Goal: Use online tool/utility: Utilize a website feature to perform a specific function

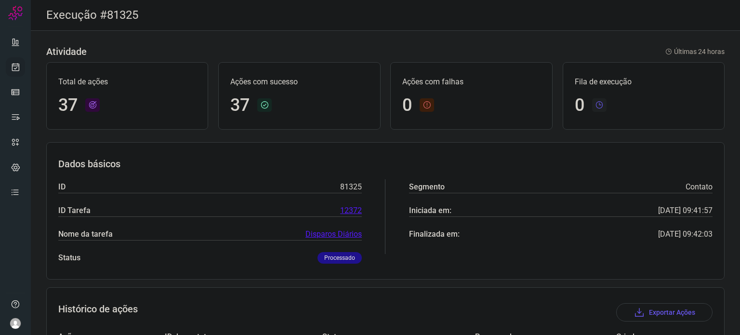
click at [17, 62] on ul at bounding box center [15, 119] width 19 height 175
click at [18, 66] on icon at bounding box center [16, 67] width 10 height 10
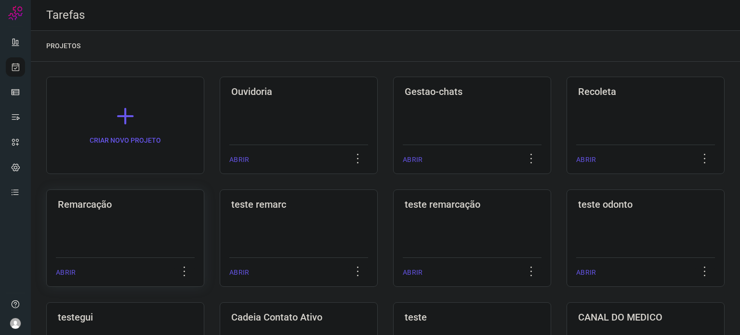
click at [220, 241] on div "Remarcação ABRIR" at bounding box center [299, 237] width 158 height 97
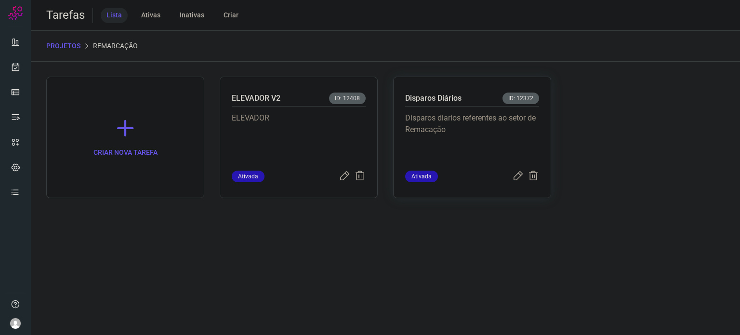
click at [476, 147] on p "Disparos diarios referentes ao setor de Remacação" at bounding box center [472, 136] width 134 height 48
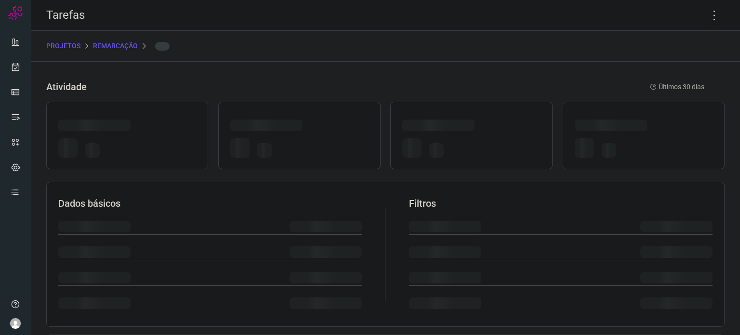
click at [476, 146] on div at bounding box center [471, 149] width 138 height 23
click at [477, 146] on div at bounding box center [471, 149] width 138 height 23
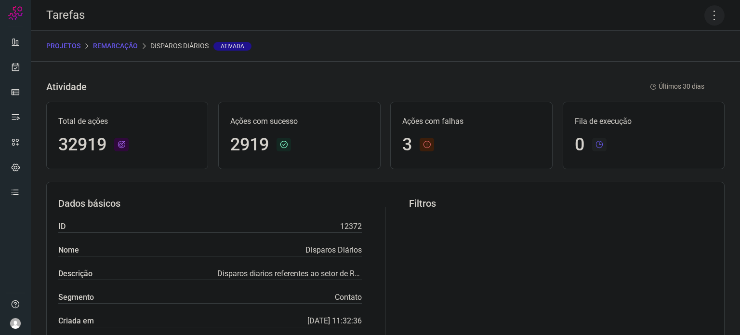
click at [710, 18] on icon at bounding box center [714, 15] width 20 height 20
click at [663, 65] on li "Executar" at bounding box center [673, 62] width 88 height 15
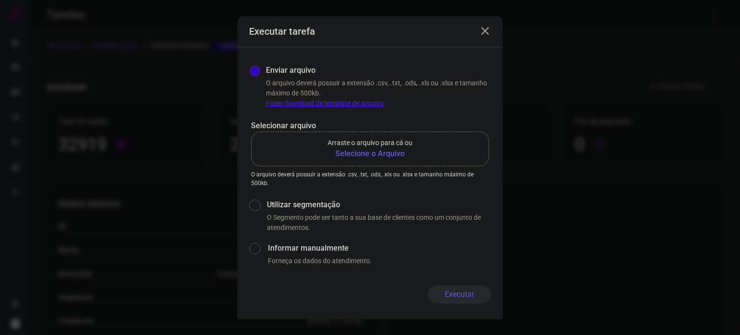
click at [345, 153] on b "Selecione o Arquivo" at bounding box center [370, 154] width 85 height 12
click at [0, 0] on input "Arraste o arquivo para cá ou Selecione o Arquivo" at bounding box center [0, 0] width 0 height 0
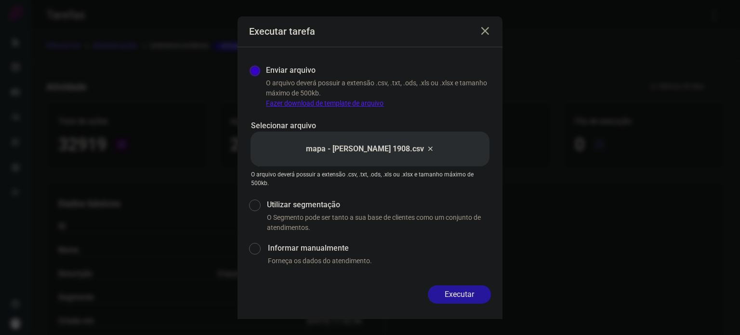
click at [457, 290] on button "Executar" at bounding box center [459, 294] width 63 height 18
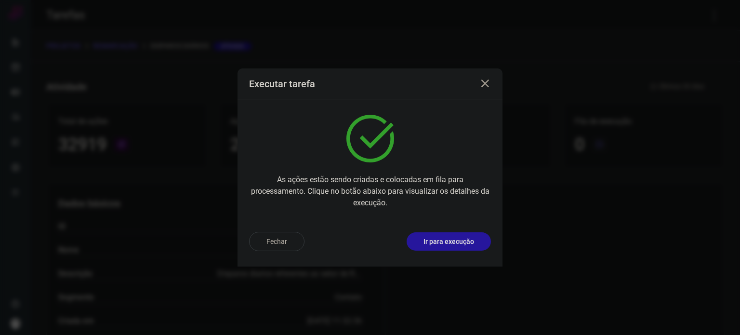
click at [464, 239] on p "Ir para execução" at bounding box center [449, 242] width 51 height 10
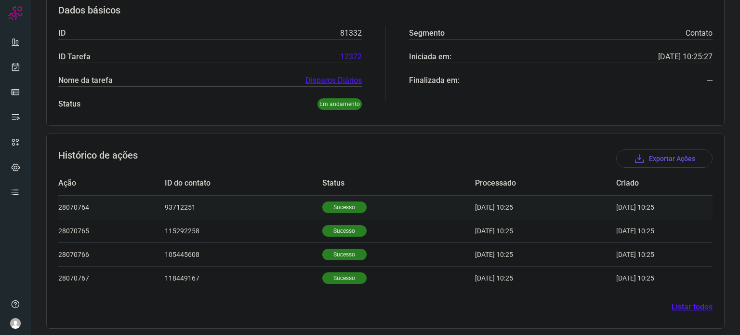
scroll to position [156, 0]
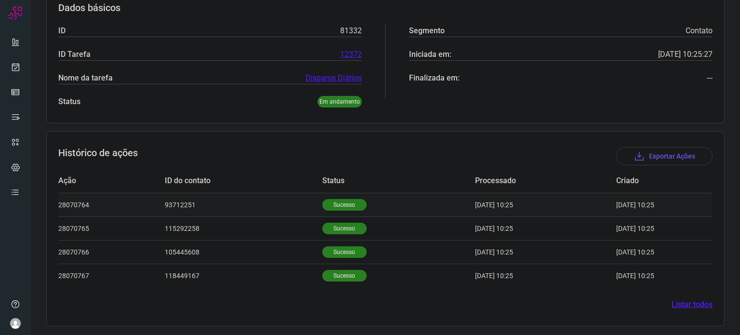
click at [340, 202] on p "Sucesso" at bounding box center [344, 205] width 44 height 12
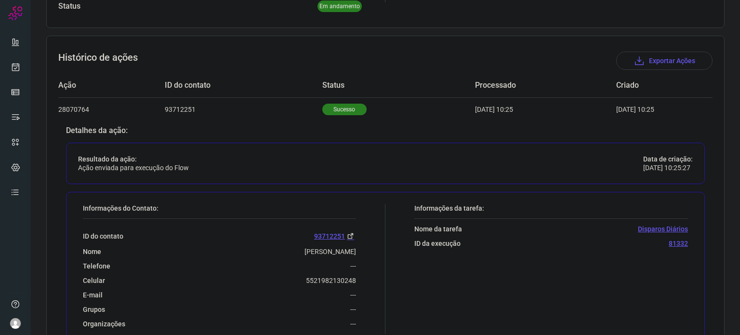
scroll to position [252, 0]
drag, startPoint x: 314, startPoint y: 276, endPoint x: 366, endPoint y: 276, distance: 52.0
click at [367, 276] on div "Informações do Contato: ID do contato 93712251 Nome Valentina Da Silva Martins …" at bounding box center [231, 268] width 307 height 130
copy p "5521982130248"
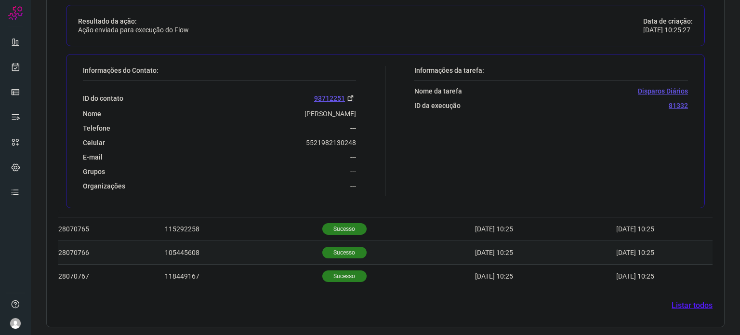
click at [324, 255] on p "Sucesso" at bounding box center [344, 253] width 44 height 12
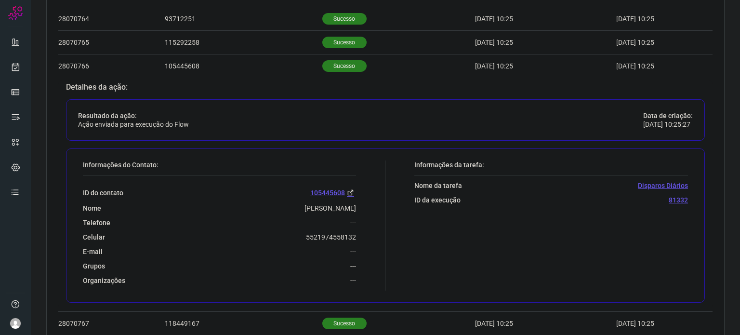
scroll to position [349, 0]
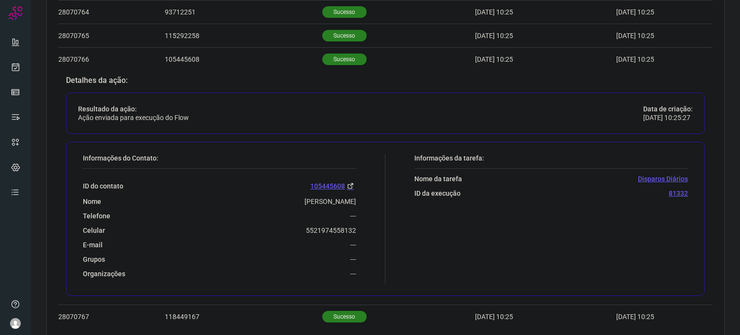
drag, startPoint x: 301, startPoint y: 233, endPoint x: 353, endPoint y: 229, distance: 52.2
click at [353, 229] on div "Informações do Contato: ID do contato 105445608 Nome Filipe Leonardo Rodrigues …" at bounding box center [231, 219] width 307 height 130
drag, startPoint x: 302, startPoint y: 229, endPoint x: 357, endPoint y: 230, distance: 54.9
click at [357, 230] on div "Informações do Contato: ID do contato 105445608 Nome Filipe Leonardo Rodrigues …" at bounding box center [231, 219] width 307 height 130
copy p "5521974558132"
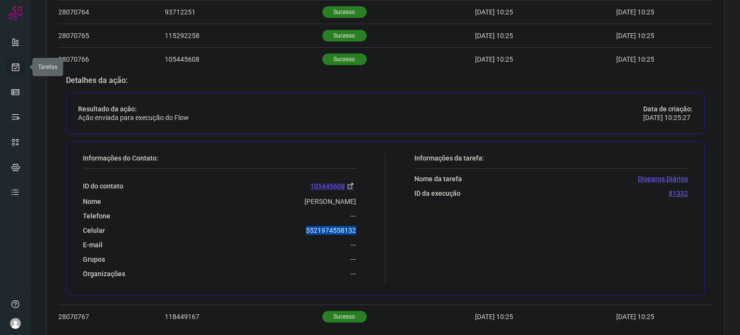
click at [17, 63] on icon at bounding box center [16, 67] width 10 height 10
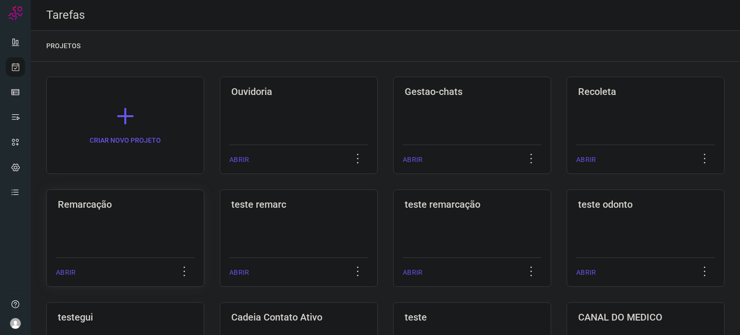
click at [137, 210] on h3 "Remarcação" at bounding box center [125, 205] width 135 height 12
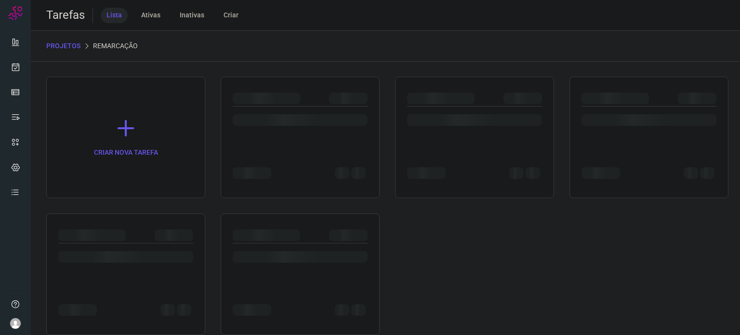
click at [135, 210] on div "CRIAR NOVA TAREFA" at bounding box center [385, 206] width 678 height 258
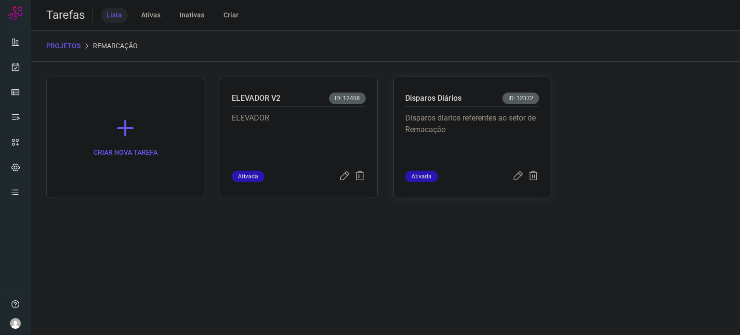
click at [480, 133] on p "Disparos diarios referentes ao setor de Remacação" at bounding box center [472, 136] width 134 height 48
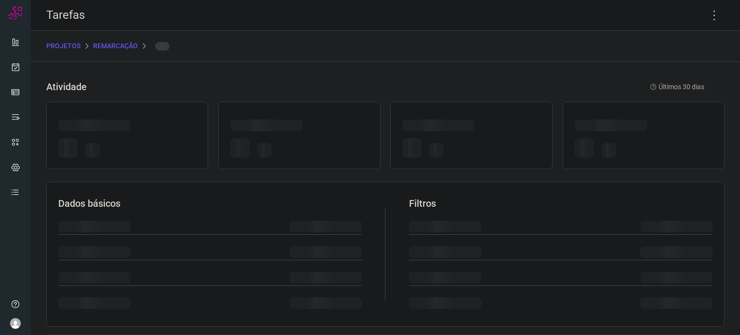
click at [480, 133] on div at bounding box center [471, 126] width 138 height 15
drag, startPoint x: 706, startPoint y: 17, endPoint x: 710, endPoint y: 33, distance: 16.4
click at [706, 16] on icon at bounding box center [714, 15] width 20 height 20
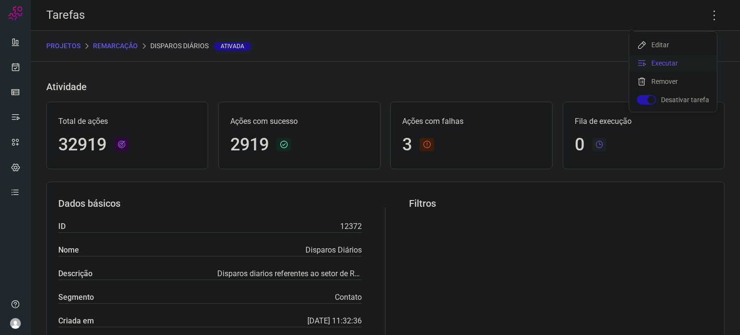
click at [687, 67] on li "Executar" at bounding box center [673, 62] width 88 height 15
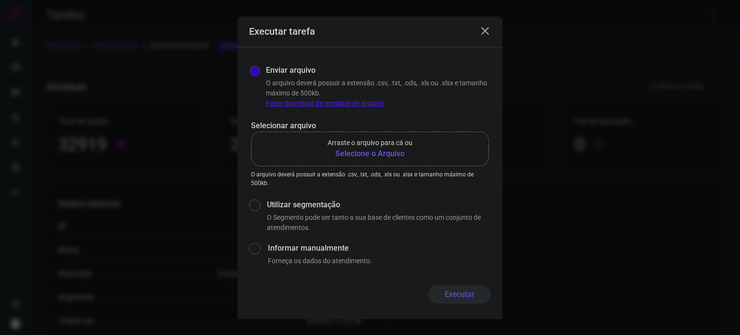
click at [385, 151] on b "Selecione o Arquivo" at bounding box center [370, 154] width 85 height 12
click at [0, 0] on input "Arraste o arquivo para cá ou Selecione o Arquivo" at bounding box center [0, 0] width 0 height 0
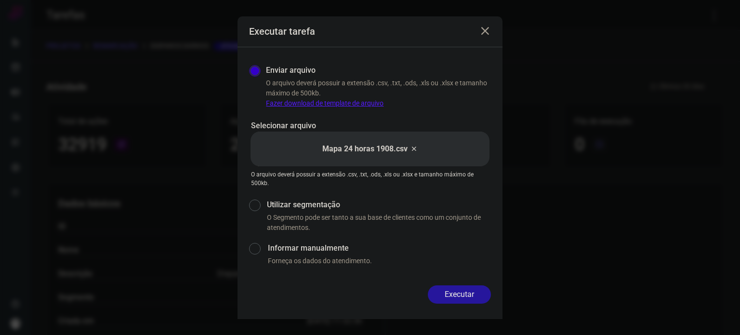
click at [464, 293] on button "Executar" at bounding box center [459, 294] width 63 height 18
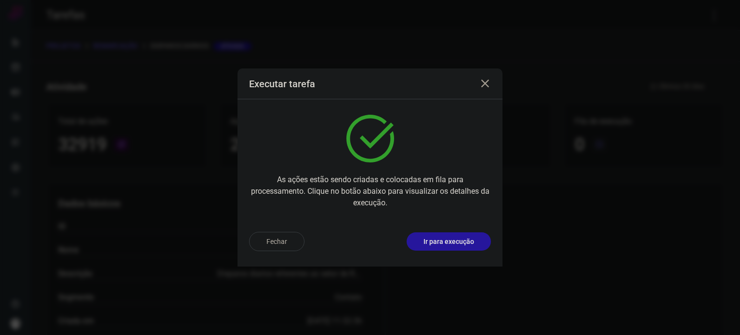
click at [461, 238] on p "Ir para execução" at bounding box center [449, 242] width 51 height 10
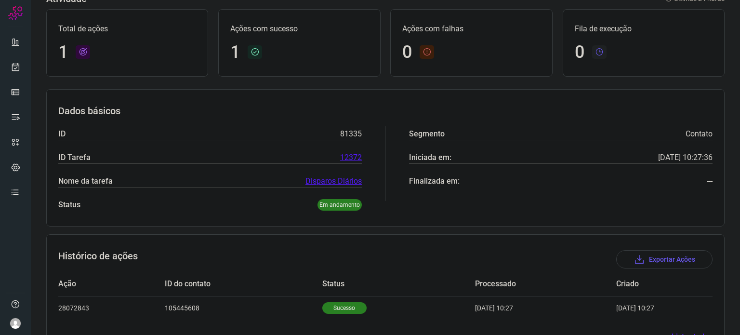
scroll to position [85, 0]
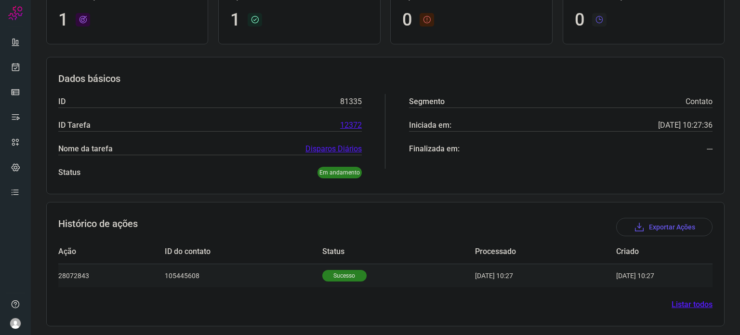
click at [326, 265] on td "Sucesso" at bounding box center [398, 276] width 153 height 24
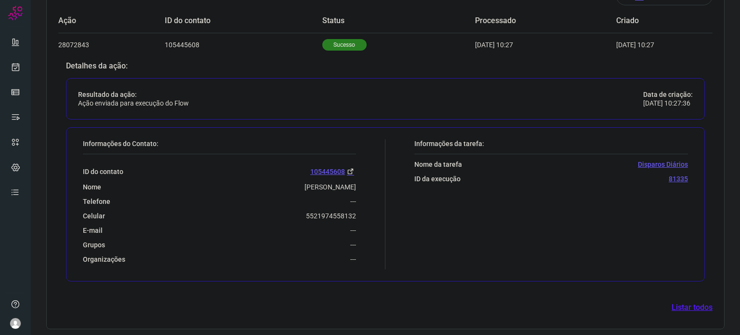
scroll to position [318, 0]
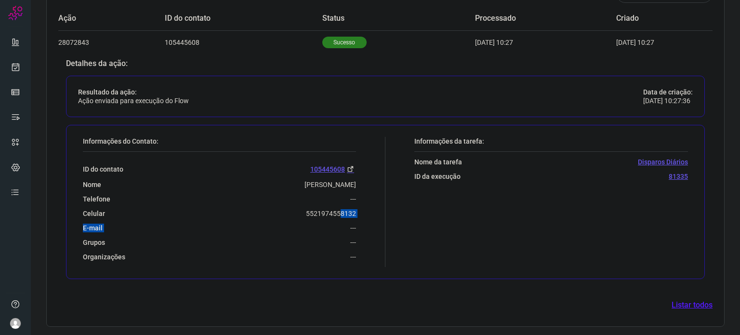
drag, startPoint x: 341, startPoint y: 215, endPoint x: 332, endPoint y: 212, distance: 9.5
click at [332, 212] on div "ID do contato 105445608 Nome Filipe Leonardo Rodrigues Telefone --- Celular 552…" at bounding box center [219, 206] width 273 height 109
click at [294, 211] on div "Celular 5521974558132" at bounding box center [219, 213] width 273 height 9
drag, startPoint x: 301, startPoint y: 215, endPoint x: 357, endPoint y: 217, distance: 55.9
click at [365, 217] on div "Informações do Contato: ID do contato 105445608 Nome Filipe Leonardo Rodrigues …" at bounding box center [231, 202] width 307 height 130
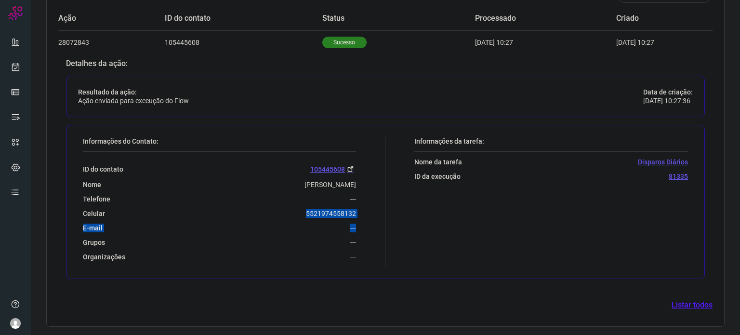
copy div "5521974558132 E-mail ---"
click at [283, 229] on div "E-mail ---" at bounding box center [219, 228] width 273 height 9
click at [302, 215] on div "Celular 5521974558132" at bounding box center [219, 213] width 273 height 9
drag, startPoint x: 302, startPoint y: 215, endPoint x: 376, endPoint y: 217, distance: 74.2
click at [376, 217] on div "Informações do Contato: ID do contato 105445608 Nome Filipe Leonardo Rodrigues …" at bounding box center [231, 202] width 307 height 130
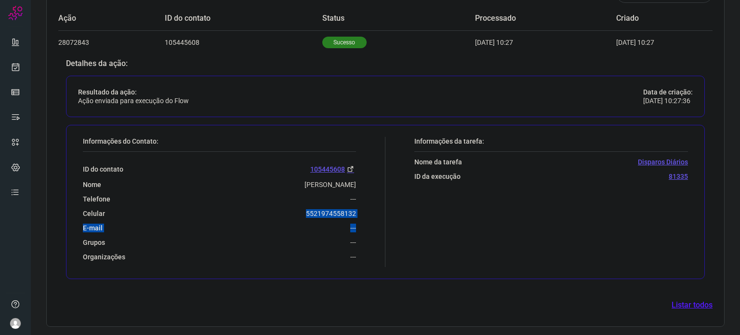
click at [296, 212] on div "Celular 5521974558132" at bounding box center [219, 213] width 273 height 9
drag, startPoint x: 302, startPoint y: 211, endPoint x: 355, endPoint y: 208, distance: 53.1
click at [355, 208] on div "Informações do Contato: ID do contato 105445608 Nome Filipe Leonardo Rodrigues …" at bounding box center [231, 202] width 307 height 130
copy p "5521974558132"
click at [23, 62] on link at bounding box center [15, 66] width 19 height 19
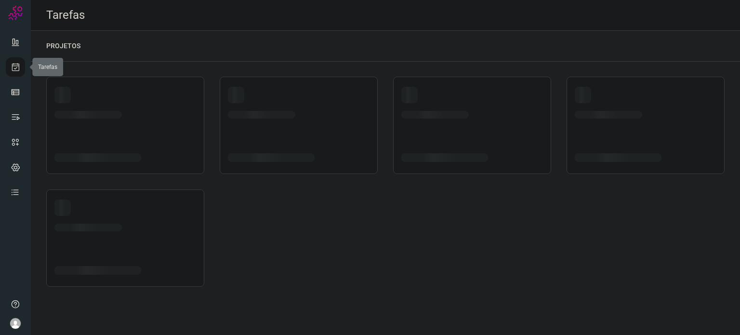
click at [15, 65] on icon at bounding box center [16, 67] width 10 height 10
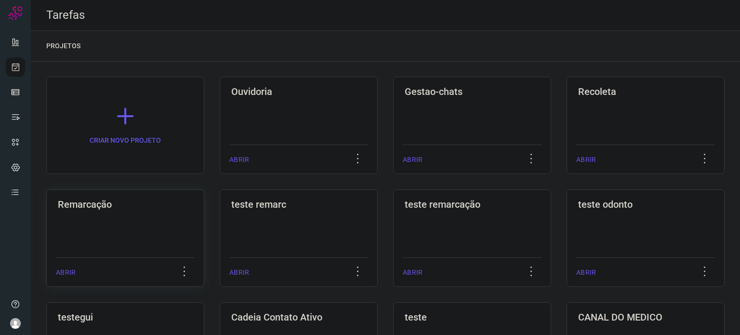
click at [220, 221] on div "Remarcação ABRIR" at bounding box center [299, 237] width 158 height 97
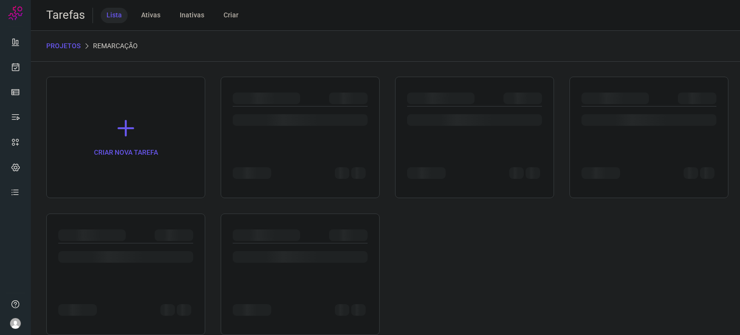
click at [87, 215] on div at bounding box center [125, 273] width 159 height 121
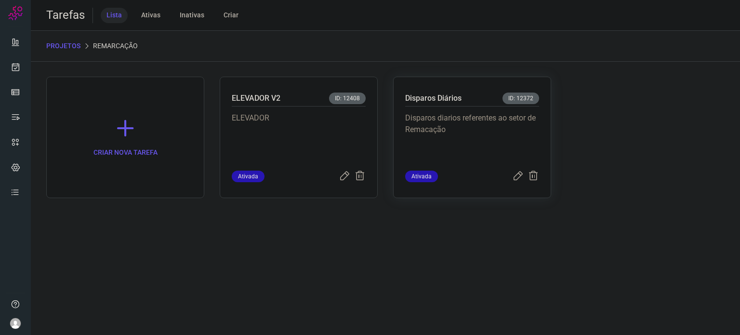
click at [481, 147] on p "Disparos diarios referentes ao setor de Remacação" at bounding box center [472, 136] width 134 height 48
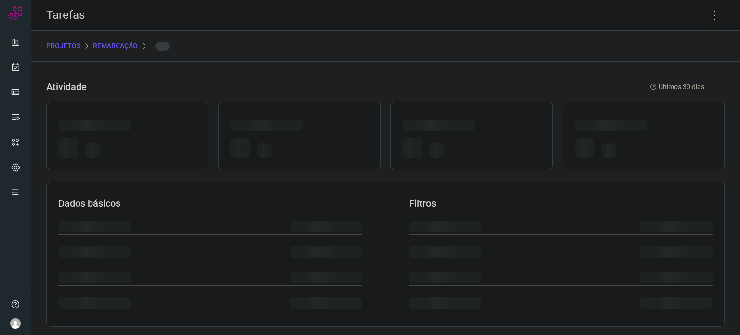
drag, startPoint x: 481, startPoint y: 147, endPoint x: 482, endPoint y: 142, distance: 5.4
click at [481, 149] on div at bounding box center [471, 149] width 138 height 23
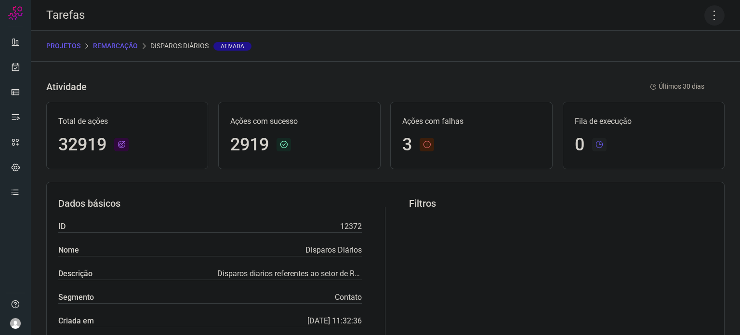
click at [717, 17] on div "Tarefas" at bounding box center [385, 15] width 709 height 31
click at [711, 16] on icon at bounding box center [714, 15] width 20 height 20
click at [688, 60] on li "Executar" at bounding box center [673, 62] width 88 height 15
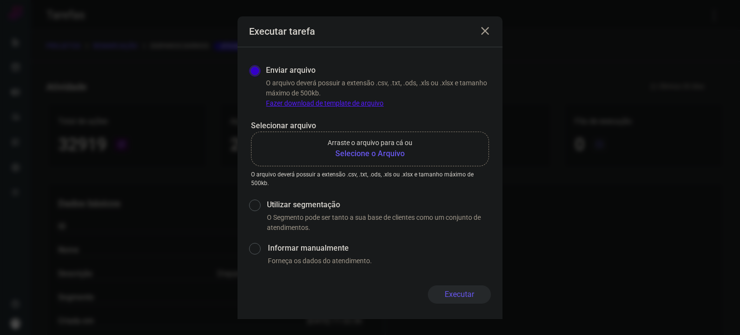
click at [384, 150] on b "Selecione o Arquivo" at bounding box center [370, 154] width 85 height 12
click at [0, 0] on input "Arraste o arquivo para cá ou Selecione o Arquivo" at bounding box center [0, 0] width 0 height 0
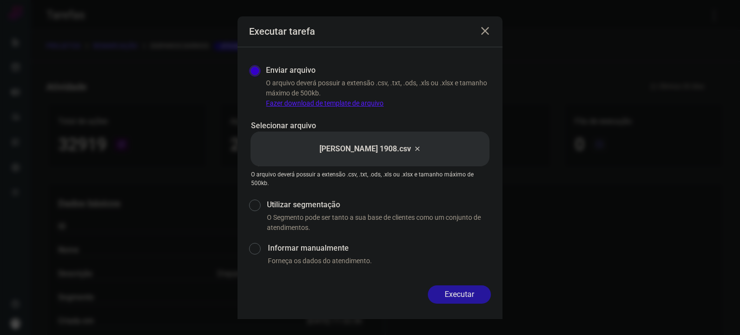
click at [461, 291] on button "Executar" at bounding box center [459, 294] width 63 height 18
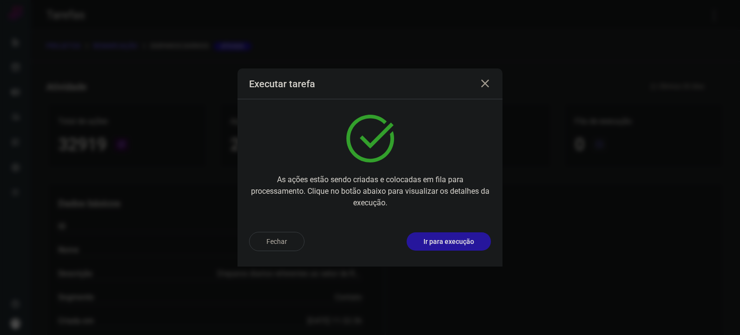
click at [465, 240] on p "Ir para execução" at bounding box center [449, 242] width 51 height 10
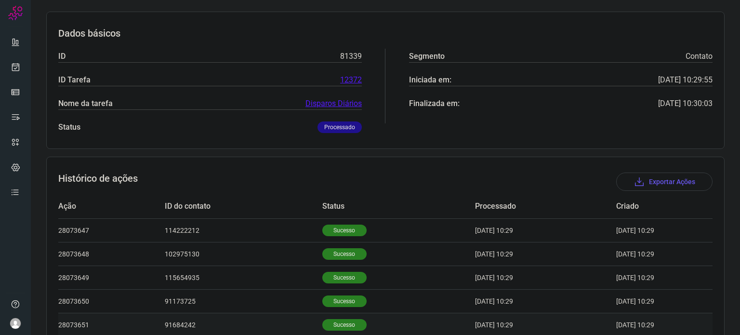
scroll to position [289, 0]
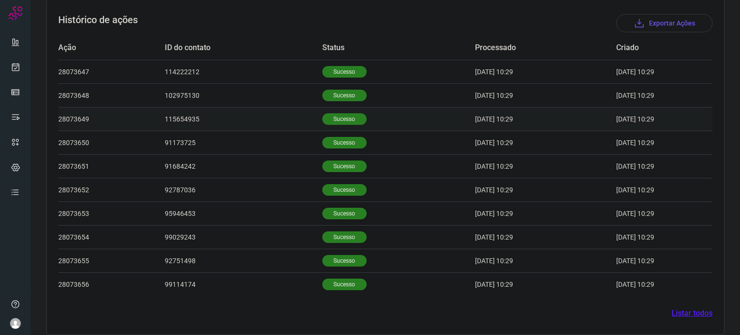
click at [343, 117] on p "Sucesso" at bounding box center [344, 119] width 44 height 12
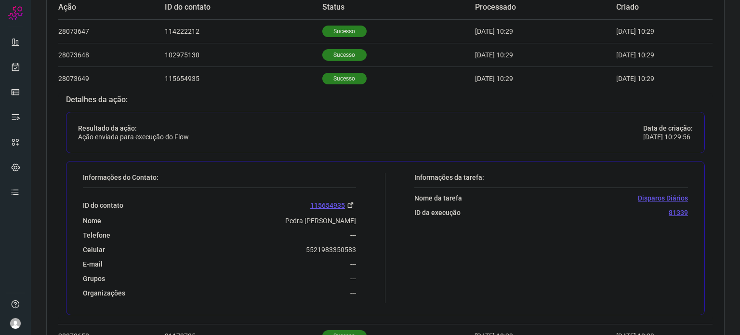
scroll to position [434, 0]
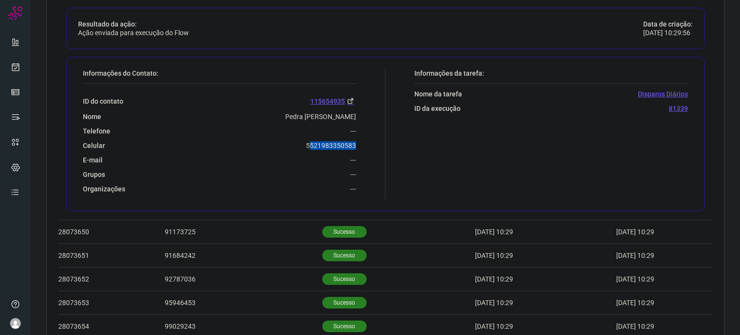
drag, startPoint x: 358, startPoint y: 143, endPoint x: 369, endPoint y: 143, distance: 10.6
click at [372, 142] on div "Informações do Contato: ID do contato 115654935 Nome Pedra Conceicao Da Silva T…" at bounding box center [231, 134] width 307 height 130
click at [300, 147] on div "Celular 5521983350583" at bounding box center [219, 145] width 273 height 9
drag, startPoint x: 314, startPoint y: 146, endPoint x: 360, endPoint y: 144, distance: 45.8
click at [360, 144] on div "Informações do Contato: ID do contato 115654935 Nome Pedra Conceicao Da Silva T…" at bounding box center [231, 134] width 307 height 130
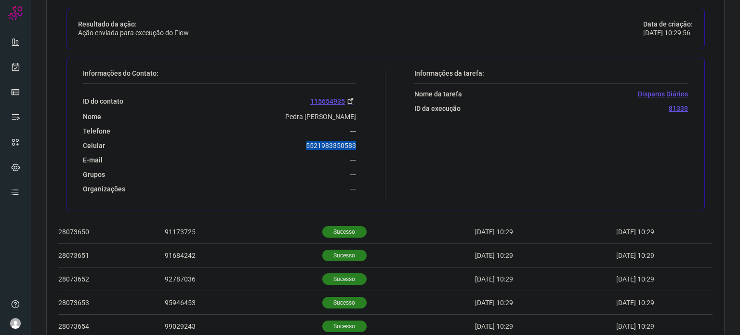
copy p "5521983350583"
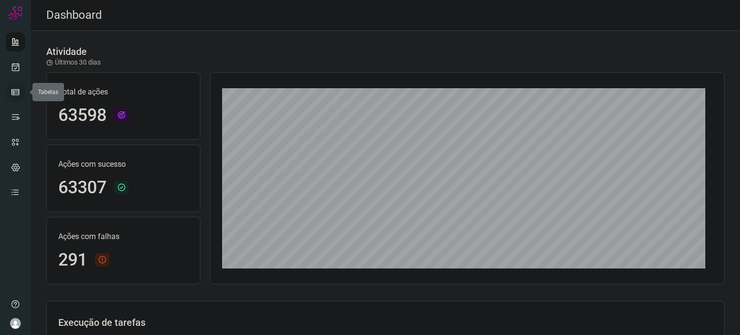
click at [17, 88] on icon at bounding box center [16, 92] width 10 height 10
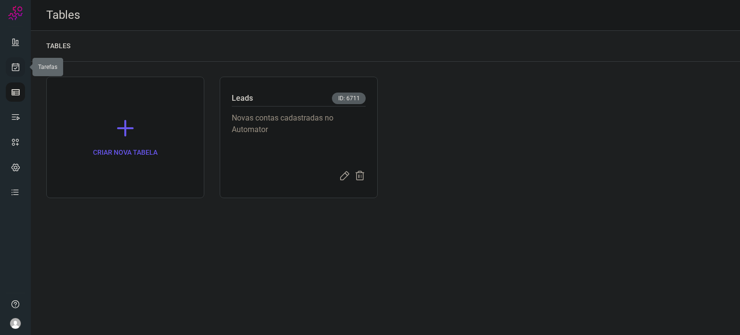
click at [13, 68] on icon at bounding box center [16, 67] width 10 height 10
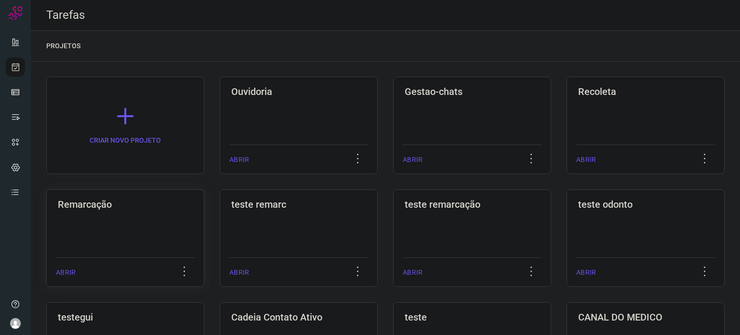
click at [220, 218] on div "Remarcação ABRIR" at bounding box center [299, 237] width 158 height 97
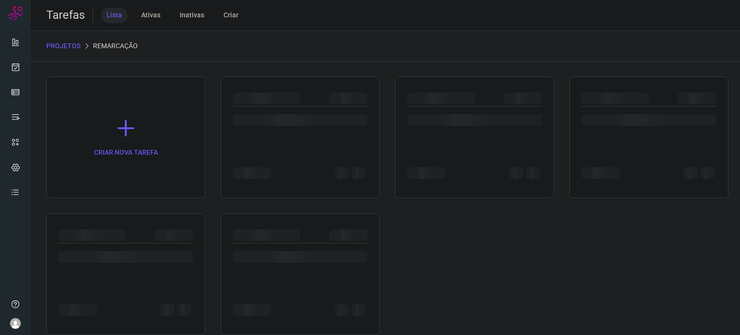
click at [150, 218] on div at bounding box center [125, 273] width 159 height 121
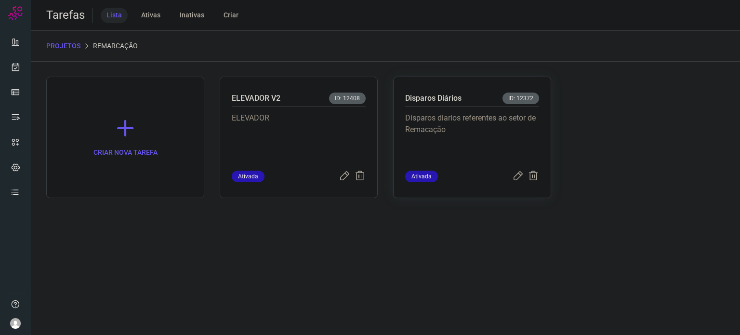
click at [457, 146] on p "Disparos diarios referentes ao setor de Remacação" at bounding box center [472, 136] width 134 height 48
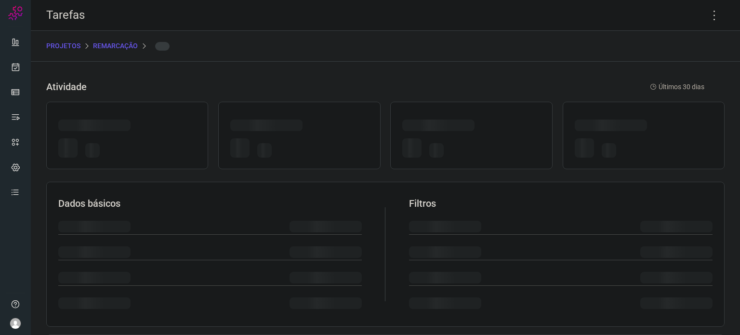
click at [457, 146] on div at bounding box center [471, 149] width 138 height 23
click at [705, 18] on icon at bounding box center [714, 15] width 20 height 20
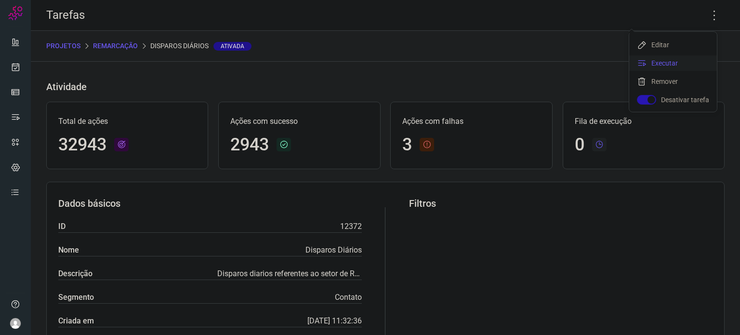
click at [672, 63] on li "Executar" at bounding box center [673, 62] width 88 height 15
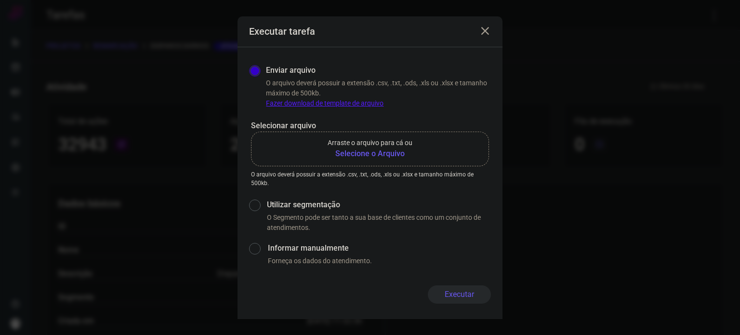
click at [361, 156] on b "Selecione o Arquivo" at bounding box center [370, 154] width 85 height 12
click at [0, 0] on input "Arraste o arquivo para cá ou Selecione o Arquivo" at bounding box center [0, 0] width 0 height 0
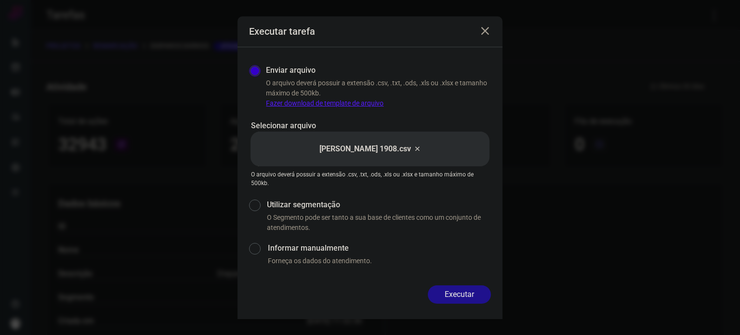
click at [464, 298] on button "Executar" at bounding box center [459, 294] width 63 height 18
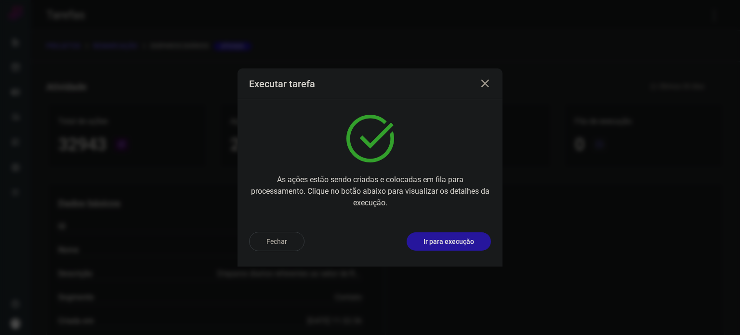
click at [468, 248] on button "Ir para execução" at bounding box center [449, 241] width 84 height 18
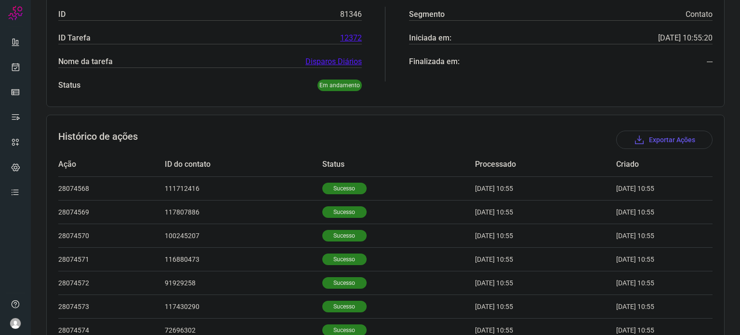
scroll to position [57, 0]
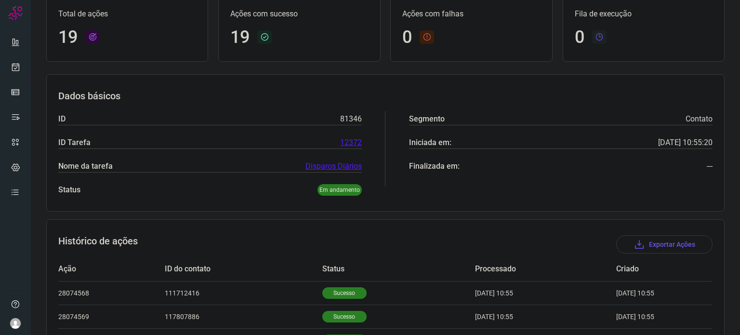
scroll to position [289, 0]
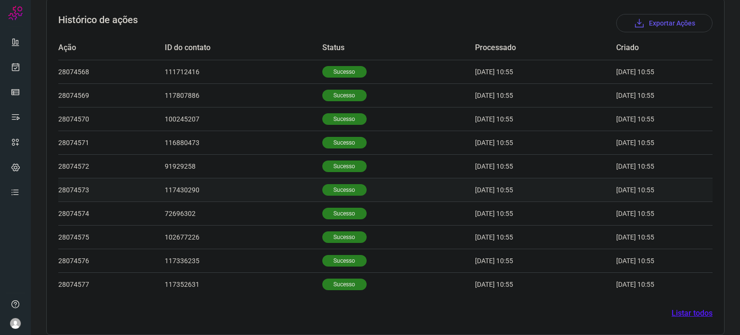
click at [322, 200] on td "Sucesso" at bounding box center [398, 190] width 153 height 24
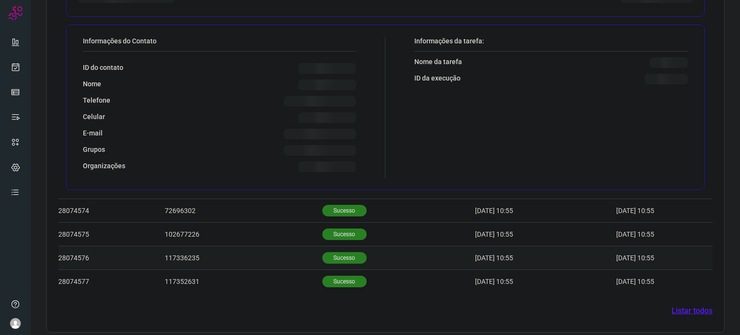
scroll to position [531, 0]
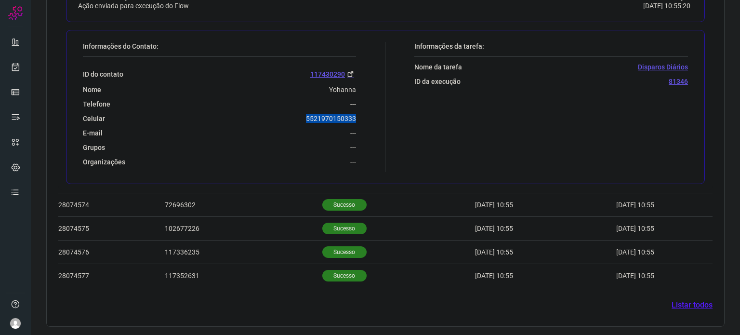
drag, startPoint x: 303, startPoint y: 121, endPoint x: 366, endPoint y: 117, distance: 63.3
click at [366, 117] on div "Informações do Contato: ID do contato [PHONE_NUMBER] Nome Yohanna Telefone --- …" at bounding box center [231, 107] width 307 height 130
copy p "5521970150333"
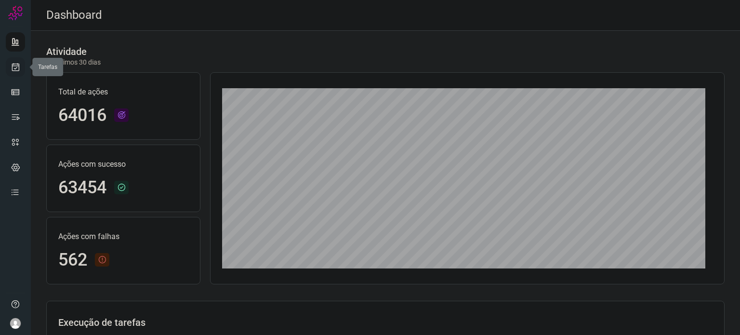
click at [13, 66] on icon at bounding box center [16, 67] width 10 height 10
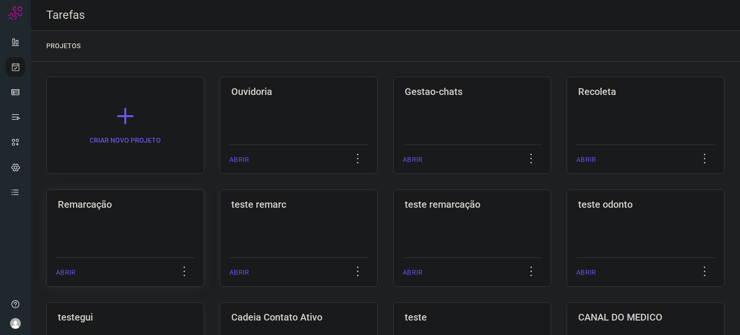
click at [142, 195] on div "Remarcação" at bounding box center [125, 202] width 139 height 15
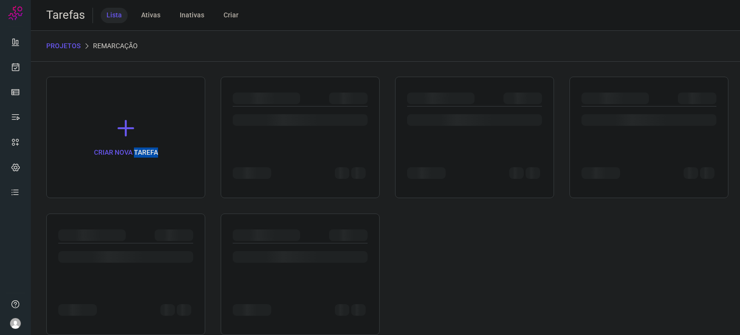
click at [142, 194] on div "CRIAR NOVA TAREFA" at bounding box center [125, 137] width 159 height 121
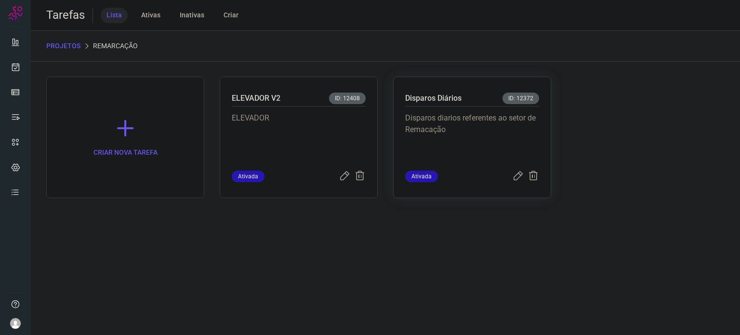
click at [459, 146] on p "Disparos diarios referentes ao setor de Remacação" at bounding box center [472, 136] width 134 height 48
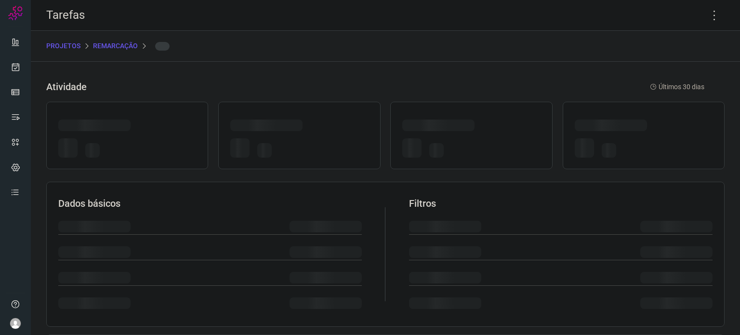
click at [457, 145] on div at bounding box center [471, 149] width 138 height 23
click at [713, 12] on icon at bounding box center [714, 15] width 20 height 20
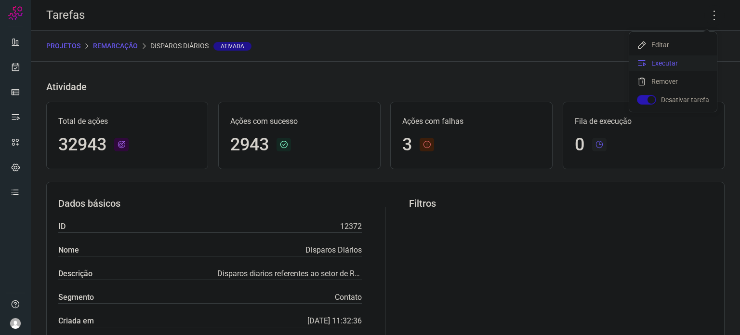
click at [685, 64] on li "Executar" at bounding box center [673, 62] width 88 height 15
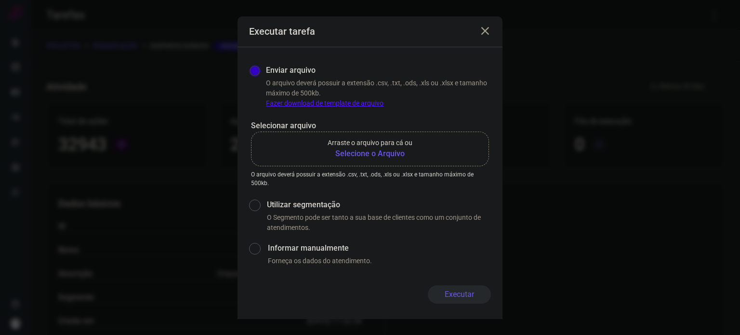
click at [355, 152] on b "Selecione o Arquivo" at bounding box center [370, 154] width 85 height 12
click at [0, 0] on input "Arraste o arquivo para cá ou Selecione o Arquivo" at bounding box center [0, 0] width 0 height 0
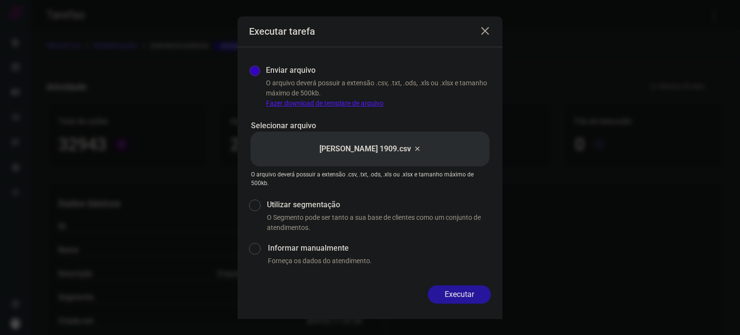
click at [455, 291] on button "Executar" at bounding box center [459, 294] width 63 height 18
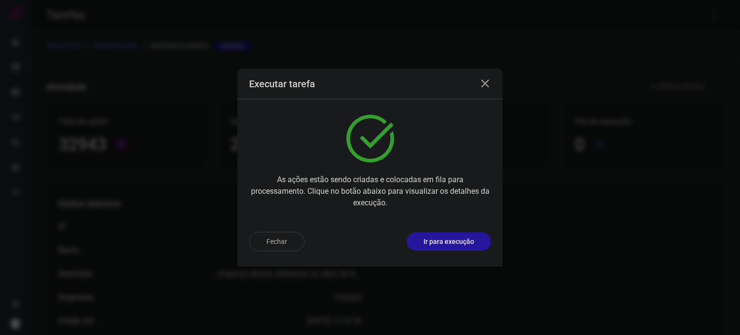
click at [455, 240] on p "Ir para execução" at bounding box center [449, 242] width 51 height 10
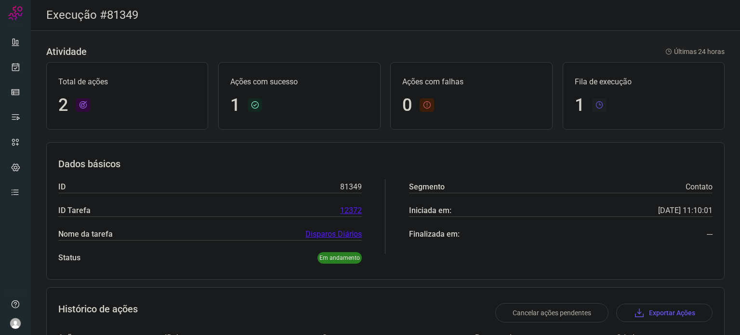
scroll to position [110, 0]
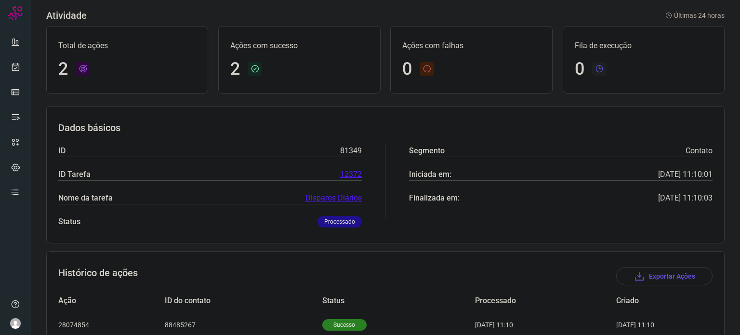
scroll to position [109, 0]
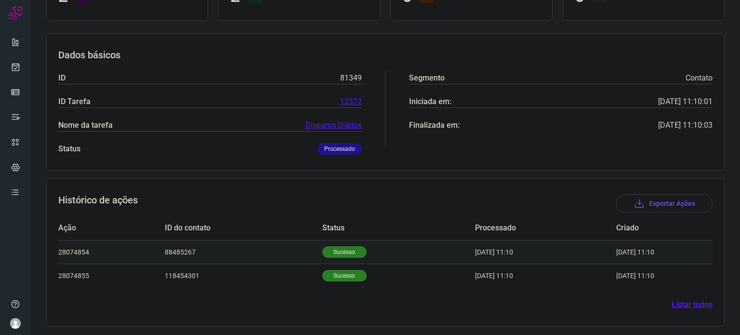
click at [328, 249] on p "Sucesso" at bounding box center [344, 252] width 44 height 12
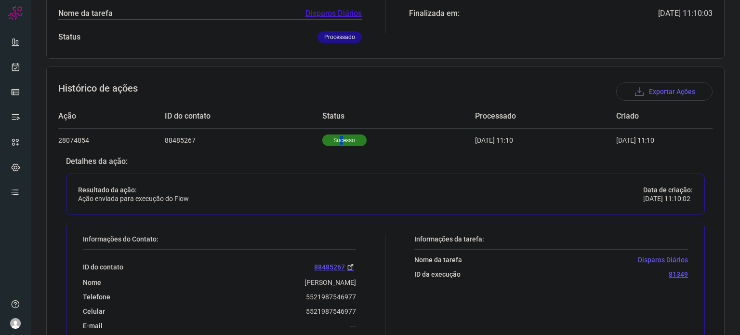
scroll to position [343, 0]
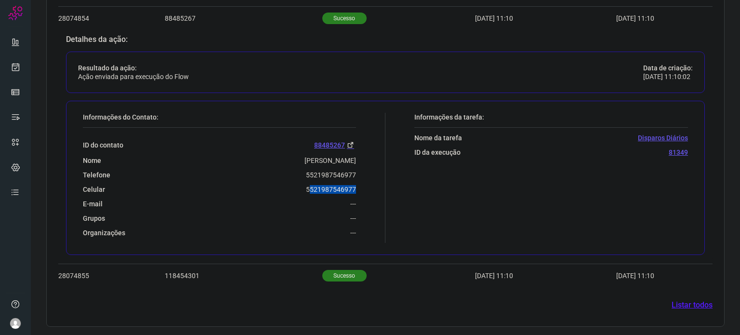
drag, startPoint x: 309, startPoint y: 188, endPoint x: 319, endPoint y: 196, distance: 12.7
click at [353, 186] on div "Informações do Contato: ID do contato 88485267 Nome [PERSON_NAME] Telefone 5521…" at bounding box center [231, 178] width 307 height 130
drag, startPoint x: 303, startPoint y: 191, endPoint x: 362, endPoint y: 189, distance: 59.3
click at [362, 189] on div "Informações do Contato: ID do contato 88485267 Nome [PERSON_NAME] Telefone 5521…" at bounding box center [231, 178] width 307 height 130
copy p "5521987546977"
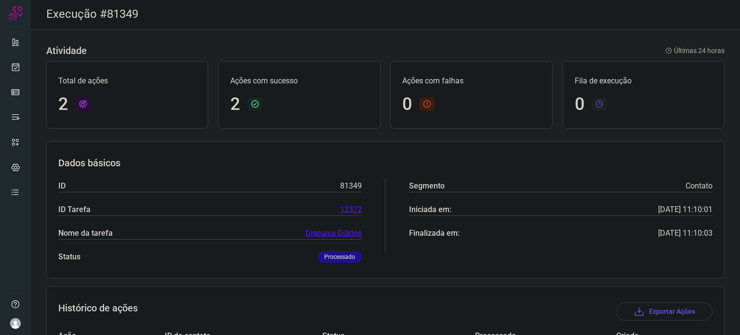
scroll to position [0, 0]
